Goal: Task Accomplishment & Management: Use online tool/utility

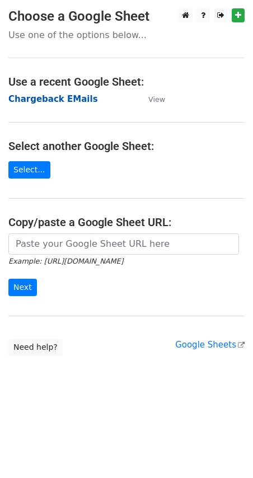
click at [48, 100] on strong "Chargeback EMails" at bounding box center [53, 99] width 90 height 10
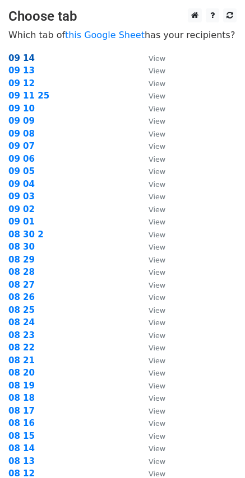
click at [25, 58] on strong "09 14" at bounding box center [21, 58] width 26 height 10
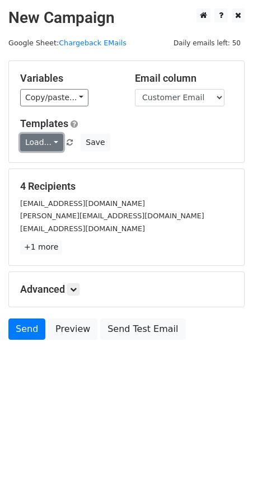
click at [53, 149] on link "Load..." at bounding box center [41, 142] width 43 height 17
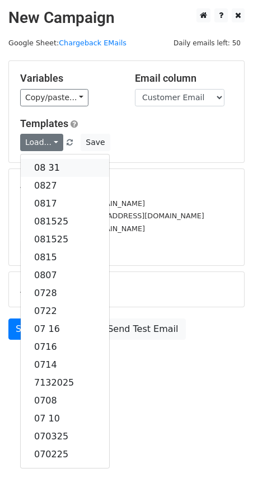
click at [52, 167] on link "08 31" at bounding box center [65, 168] width 88 height 18
